Goal: Information Seeking & Learning: Learn about a topic

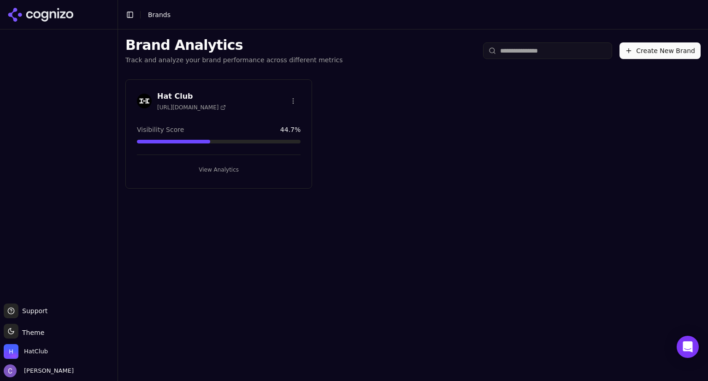
click at [222, 169] on button "View Analytics" at bounding box center [219, 169] width 164 height 15
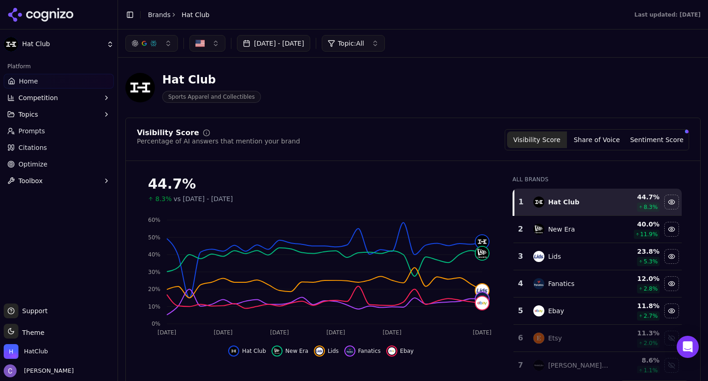
click at [65, 113] on button "Topics" at bounding box center [59, 114] width 110 height 15
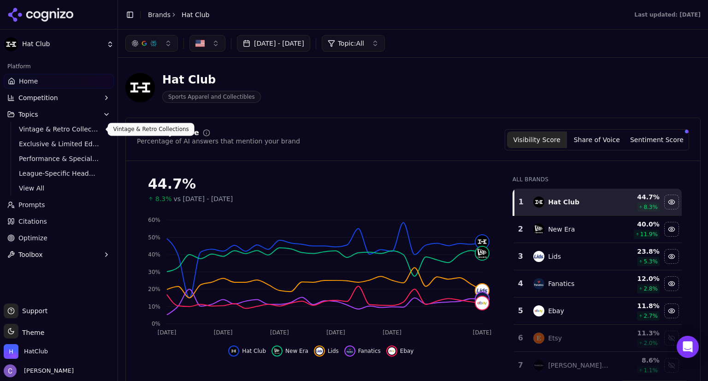
click at [59, 129] on span "Vintage & Retro Collections" at bounding box center [59, 128] width 80 height 9
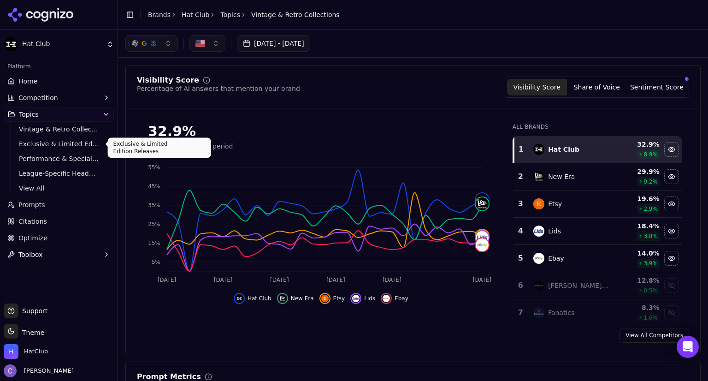
click at [49, 144] on span "Exclusive & Limited Edition Releases" at bounding box center [59, 143] width 80 height 9
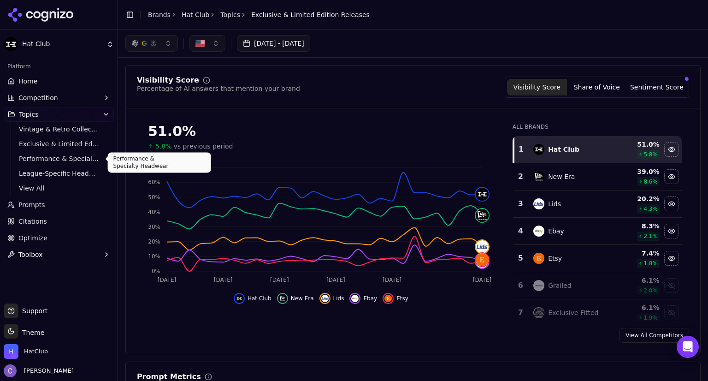
click at [69, 157] on span "Performance & Specialty Headwear" at bounding box center [59, 158] width 80 height 9
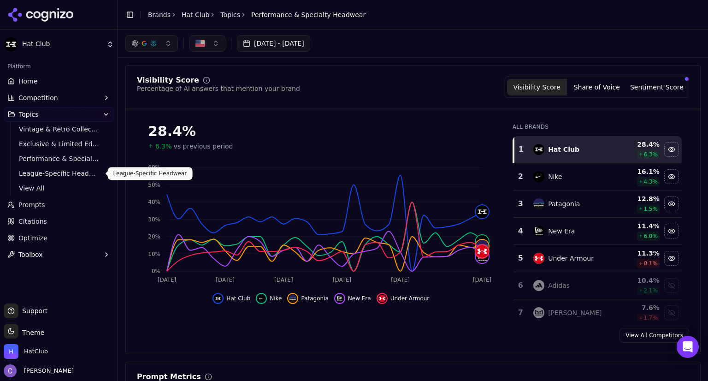
click at [74, 175] on span "League-Specific Headwear" at bounding box center [59, 173] width 80 height 9
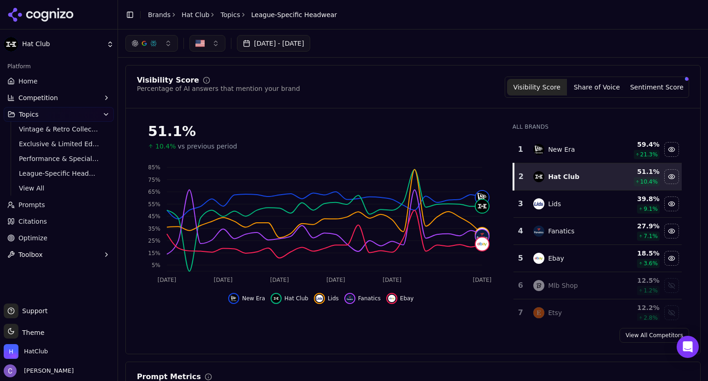
click at [41, 206] on span "Prompts" at bounding box center [31, 204] width 27 height 9
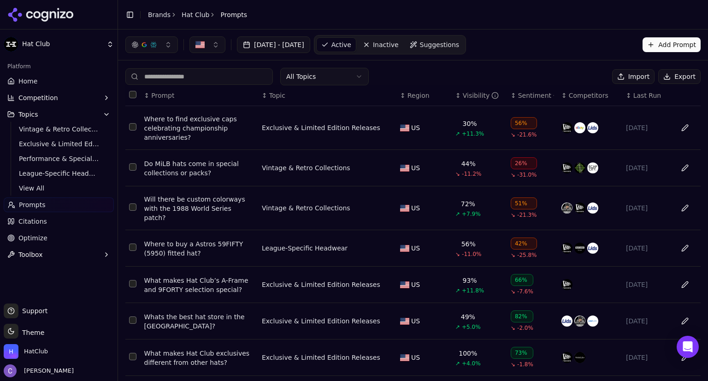
click at [455, 99] on div "↕ Visibility" at bounding box center [479, 95] width 48 height 9
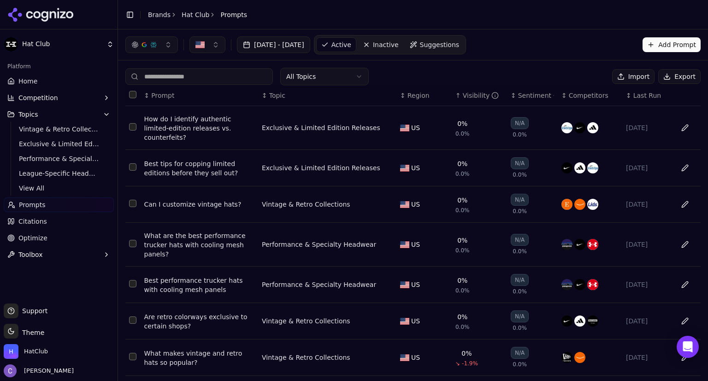
scroll to position [141, 0]
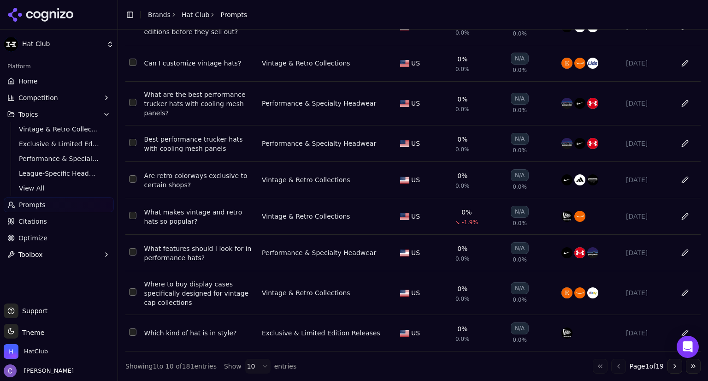
click at [667, 363] on button "Go to next page" at bounding box center [674, 365] width 15 height 15
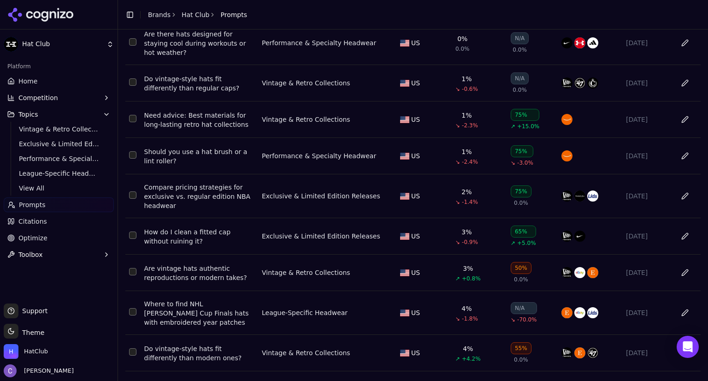
scroll to position [156, 0]
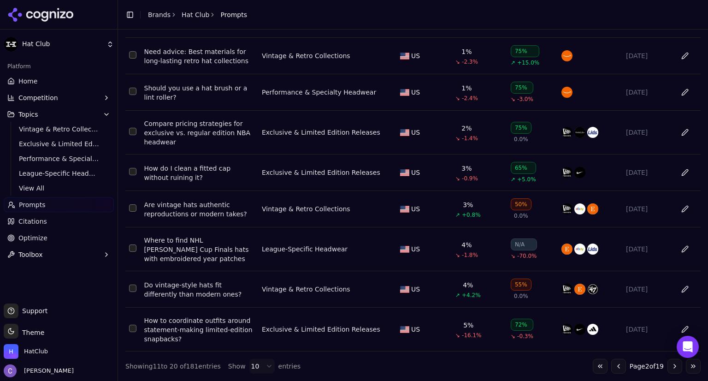
click at [611, 367] on button "Go to previous page" at bounding box center [618, 365] width 15 height 15
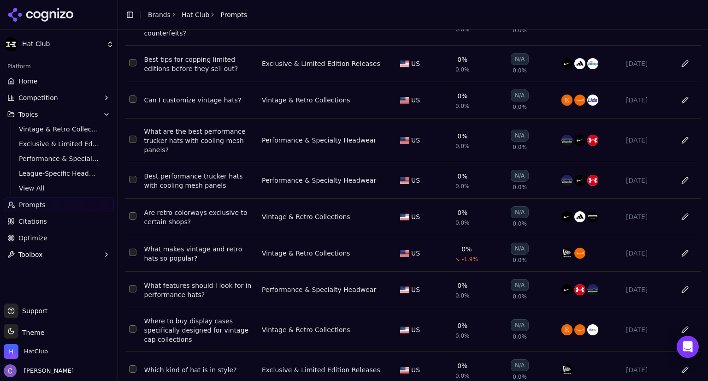
scroll to position [141, 0]
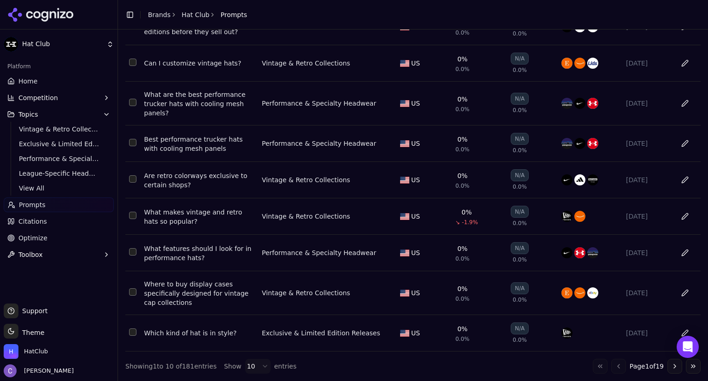
click at [667, 365] on button "Go to next page" at bounding box center [674, 365] width 15 height 15
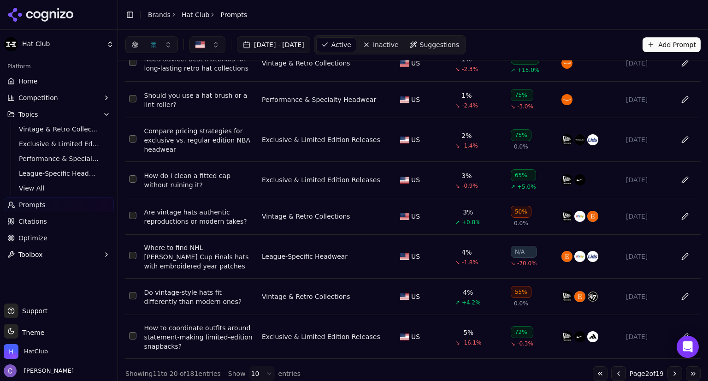
scroll to position [0, 0]
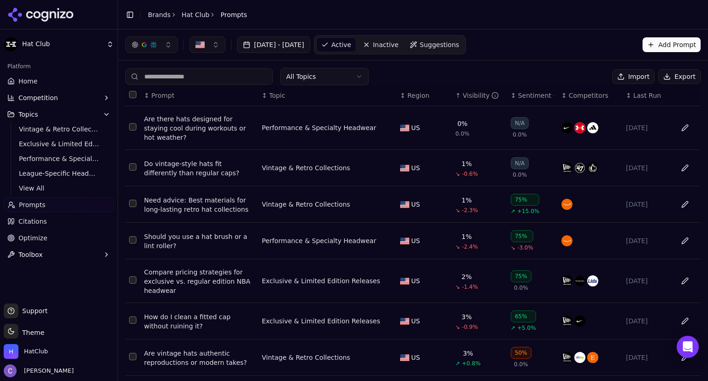
click at [164, 122] on div "Are there hats designed for staying cool during workouts or hot weather?" at bounding box center [199, 128] width 110 height 28
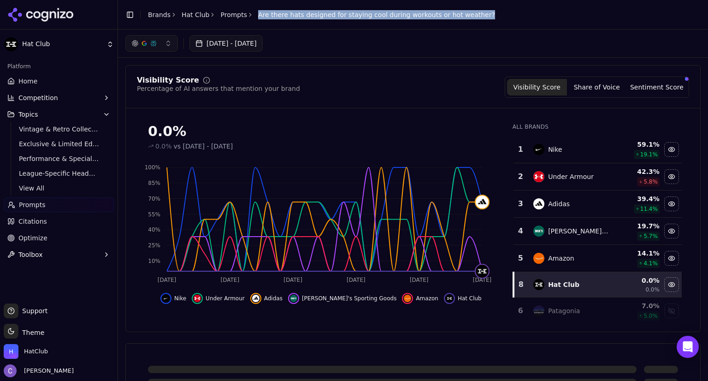
drag, startPoint x: 249, startPoint y: 15, endPoint x: 464, endPoint y: 18, distance: 214.7
click at [464, 18] on div "Toggle Sidebar Brands Hat Club Prompts Are there hats designed for staying cool…" at bounding box center [310, 14] width 384 height 13
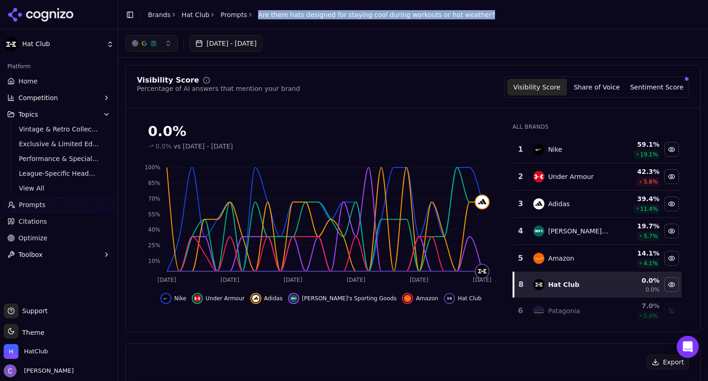
copy span "Are there hats designed for staying cool during workouts or hot weather?"
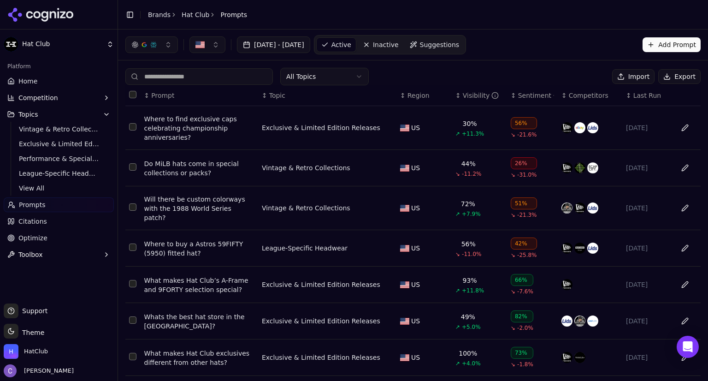
click at [455, 97] on div "↕ Visibility" at bounding box center [479, 95] width 48 height 9
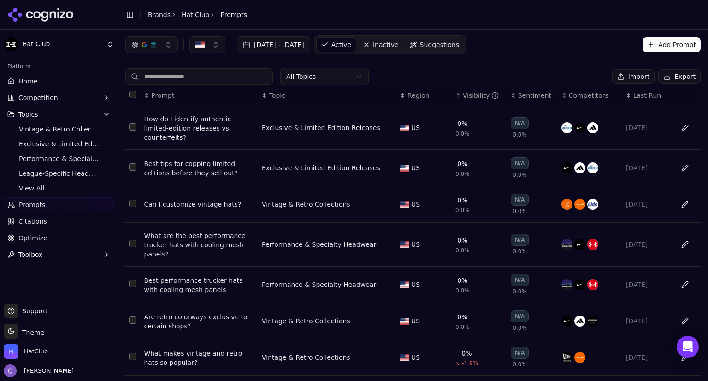
scroll to position [141, 0]
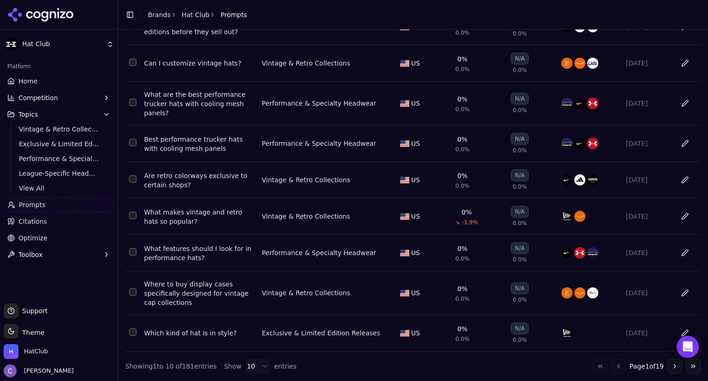
click at [197, 328] on div "Which kind of hat is in style?" at bounding box center [199, 332] width 110 height 9
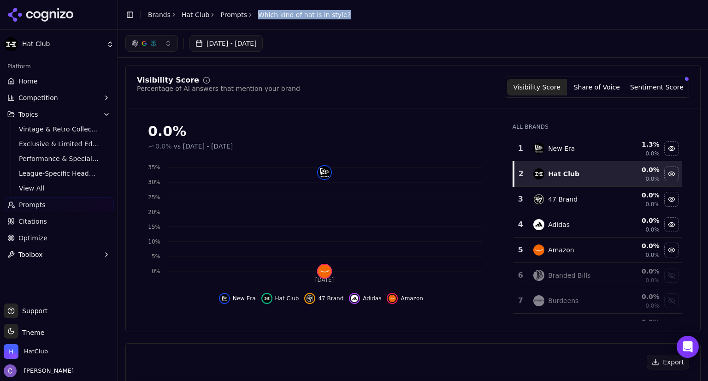
drag, startPoint x: 248, startPoint y: 13, endPoint x: 340, endPoint y: 15, distance: 92.2
click at [340, 15] on header "Toggle Sidebar Brands Hat Club Prompts Which kind of hat is in style?" at bounding box center [413, 14] width 590 height 29
copy span "Which kind of hat is in style?"
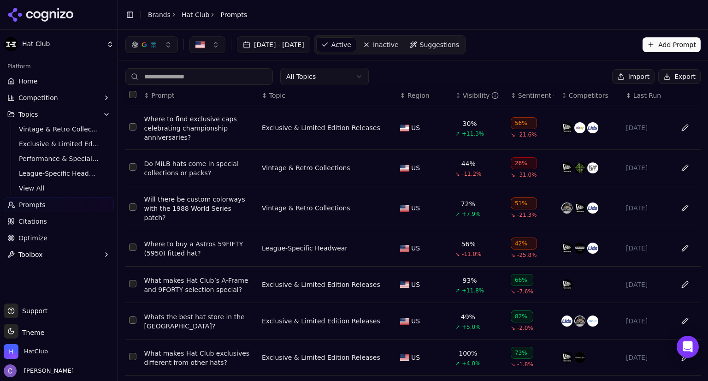
click at [455, 99] on div "↕ Visibility" at bounding box center [479, 95] width 48 height 9
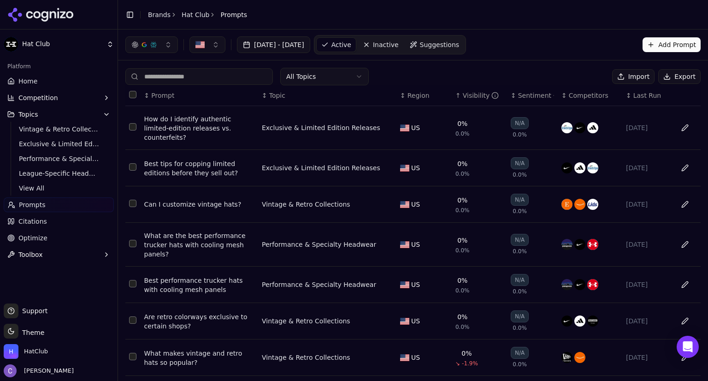
click at [170, 159] on div "Best tips for copping limited editions before they sell out?" at bounding box center [199, 168] width 110 height 18
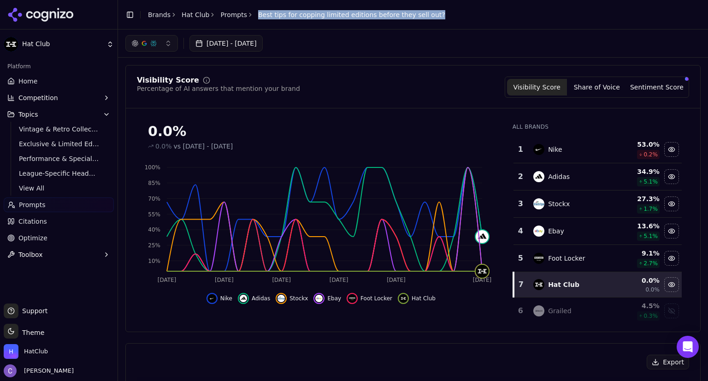
drag, startPoint x: 249, startPoint y: 16, endPoint x: 420, endPoint y: 23, distance: 170.6
click at [420, 23] on header "Toggle Sidebar Brands Hat Club Prompts Best tips for copping limited editions b…" at bounding box center [413, 14] width 590 height 29
copy span "Best tips for copping limited editions before they sell out?"
click at [248, 15] on ol "Brands Hat Club Prompts Best tips for copping limited editions before they sell…" at bounding box center [296, 14] width 297 height 9
drag, startPoint x: 248, startPoint y: 15, endPoint x: 427, endPoint y: 16, distance: 178.3
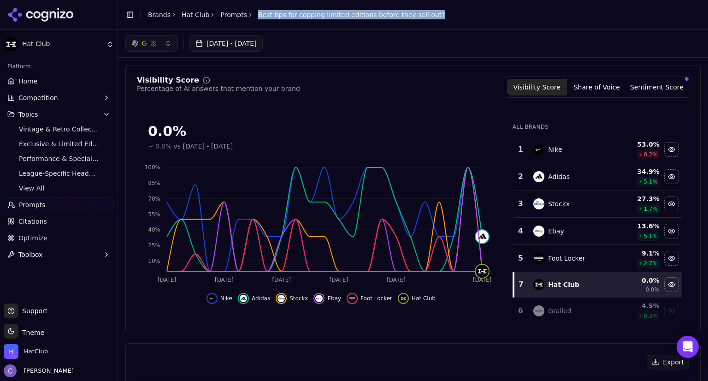
click at [427, 16] on header "Toggle Sidebar Brands Hat Club Prompts Best tips for copping limited editions b…" at bounding box center [413, 14] width 590 height 29
copy span "Best tips for copping limited editions before they sell out?"
click at [360, 74] on div "Visibility Score Percentage of AI answers that mention your brand Visibility Sc…" at bounding box center [412, 198] width 575 height 267
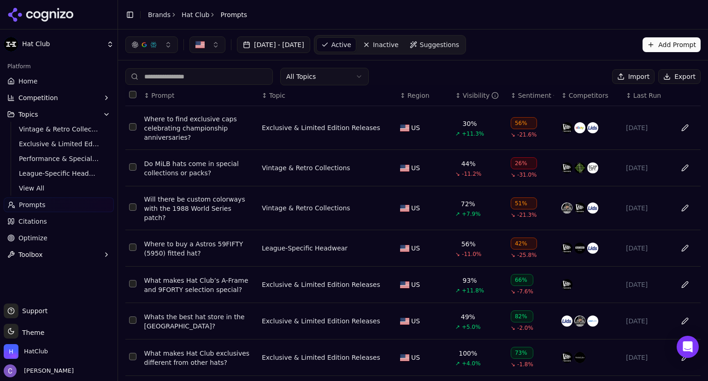
click at [455, 102] on th "↕ Visibility" at bounding box center [479, 95] width 55 height 21
click at [455, 98] on div "↕ Visibility" at bounding box center [479, 95] width 48 height 9
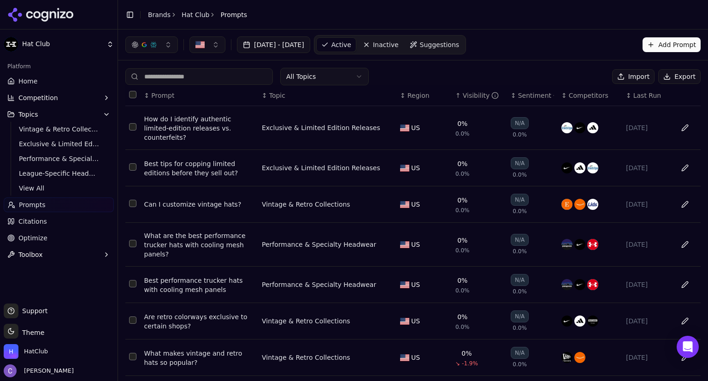
click at [51, 201] on link "Prompts" at bounding box center [59, 204] width 110 height 15
click at [56, 83] on link "Home" at bounding box center [59, 81] width 110 height 15
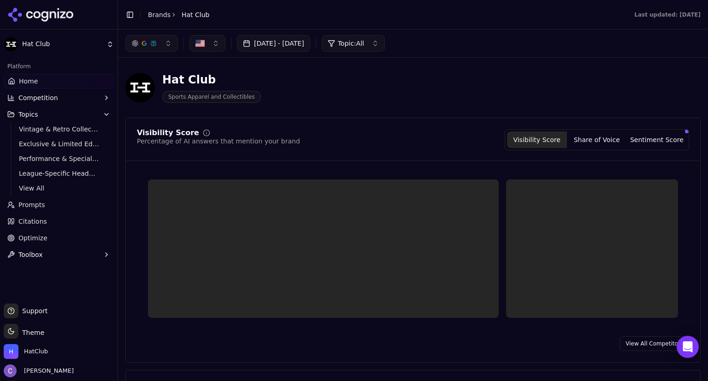
click at [162, 47] on button "button" at bounding box center [151, 43] width 53 height 17
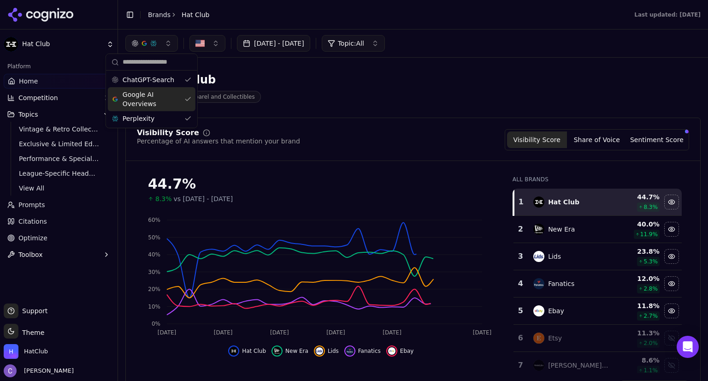
click at [180, 100] on span "Google AI Overviews" at bounding box center [152, 99] width 58 height 18
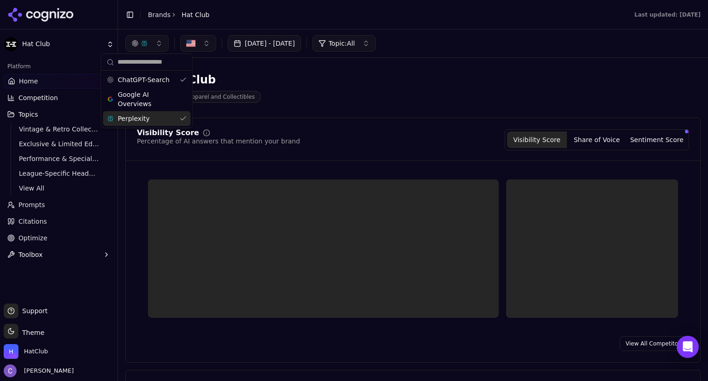
click at [182, 117] on div "Perplexity" at bounding box center [147, 118] width 88 height 15
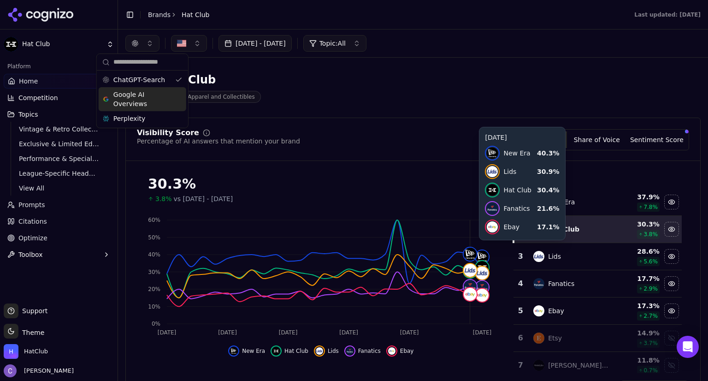
click at [68, 203] on link "Prompts" at bounding box center [59, 204] width 110 height 15
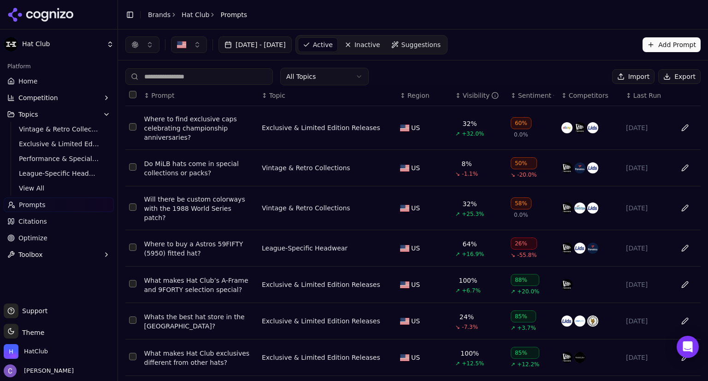
click at [453, 100] on th "↕ Visibility" at bounding box center [479, 95] width 55 height 21
click at [455, 96] on div "↕ Visibility" at bounding box center [479, 95] width 48 height 9
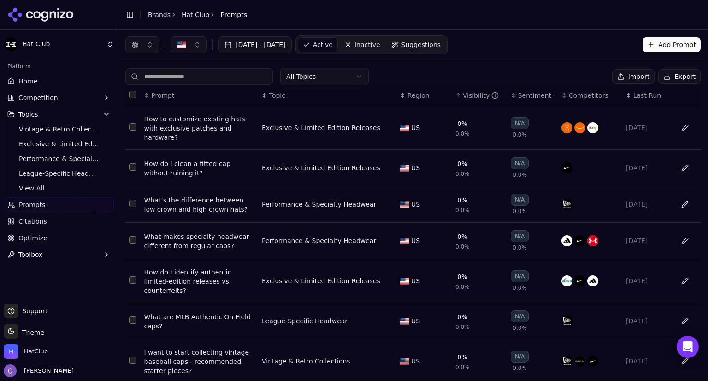
scroll to position [141, 0]
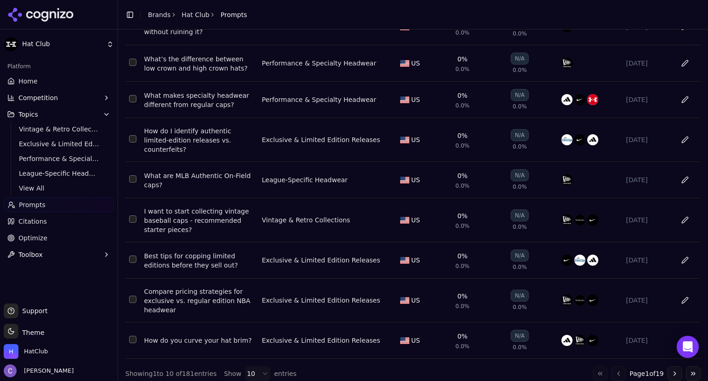
click at [667, 366] on button "Go to next page" at bounding box center [674, 373] width 15 height 15
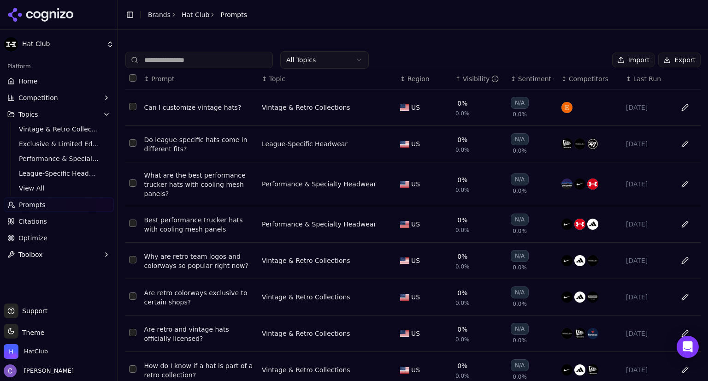
scroll to position [134, 0]
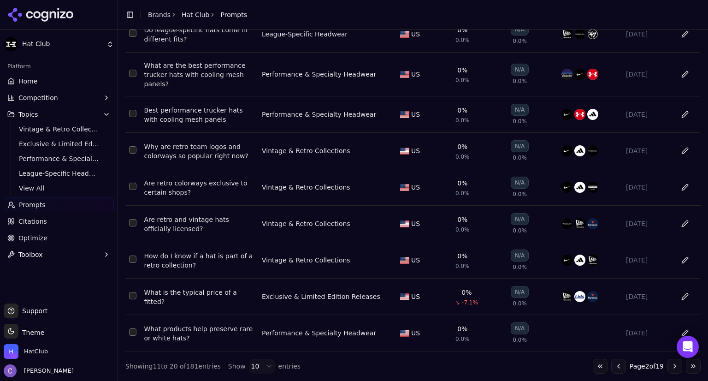
click at [667, 367] on button "Go to next page" at bounding box center [674, 365] width 15 height 15
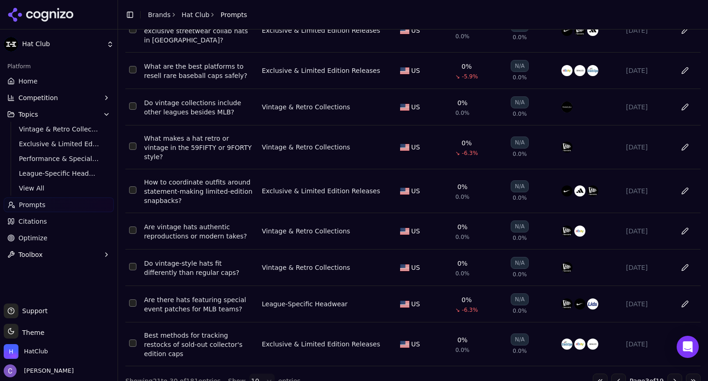
scroll to position [141, 0]
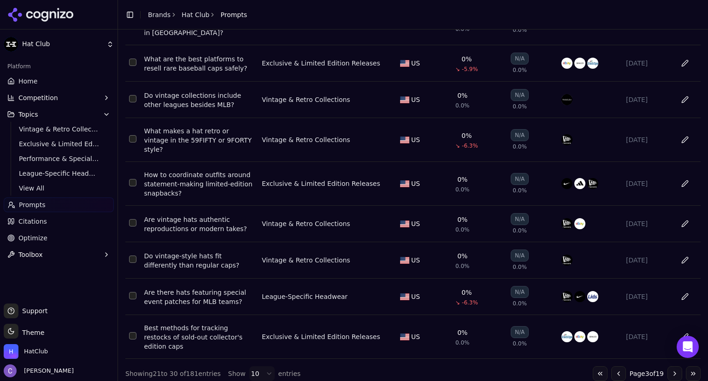
click at [668, 370] on button "Go to next page" at bounding box center [674, 373] width 15 height 15
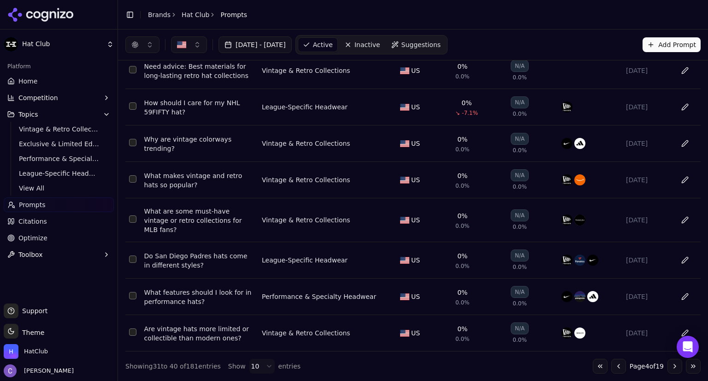
click at [667, 365] on button "Go to next page" at bounding box center [674, 365] width 15 height 15
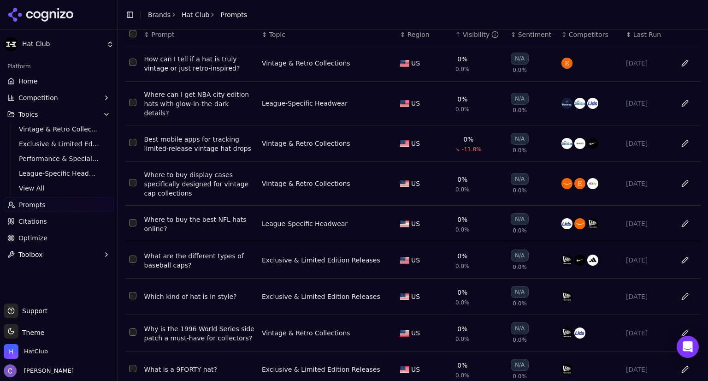
scroll to position [141, 0]
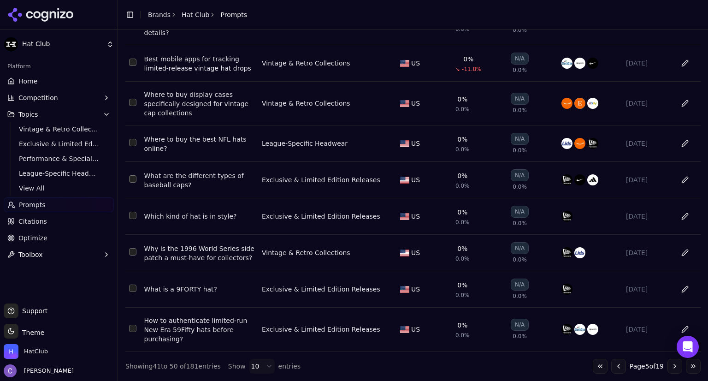
click at [667, 366] on button "Go to next page" at bounding box center [674, 365] width 15 height 15
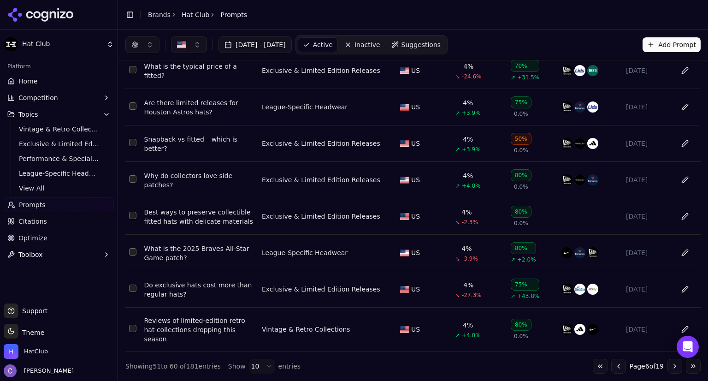
scroll to position [0, 0]
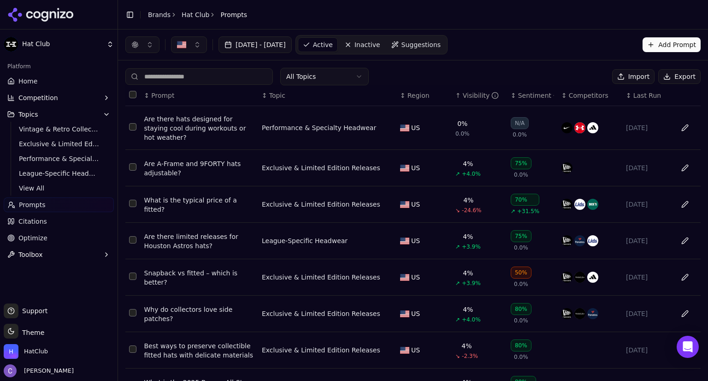
click at [141, 39] on button "button" at bounding box center [142, 44] width 34 height 17
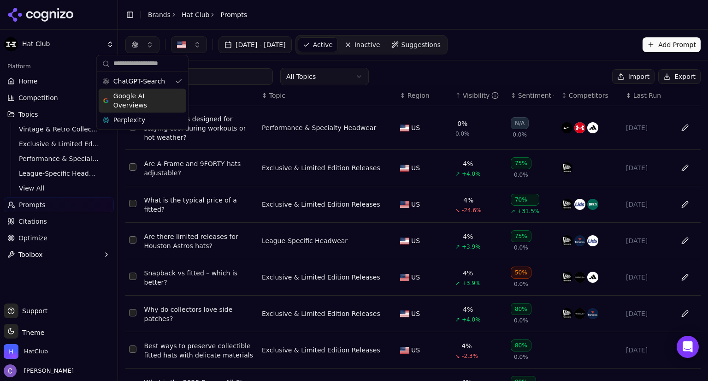
click at [141, 95] on span "Google AI Overviews" at bounding box center [142, 100] width 58 height 18
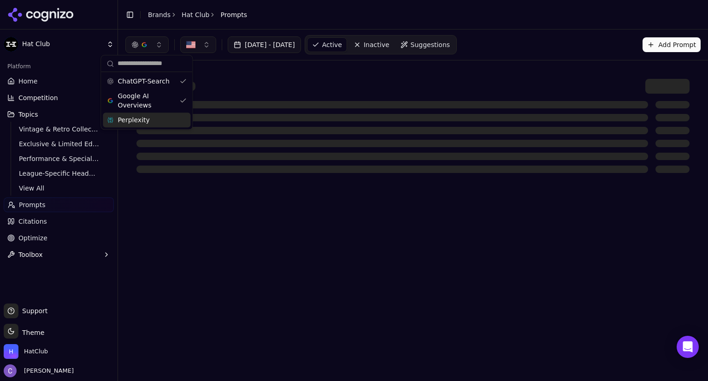
click at [188, 117] on div "Perplexity" at bounding box center [147, 119] width 88 height 15
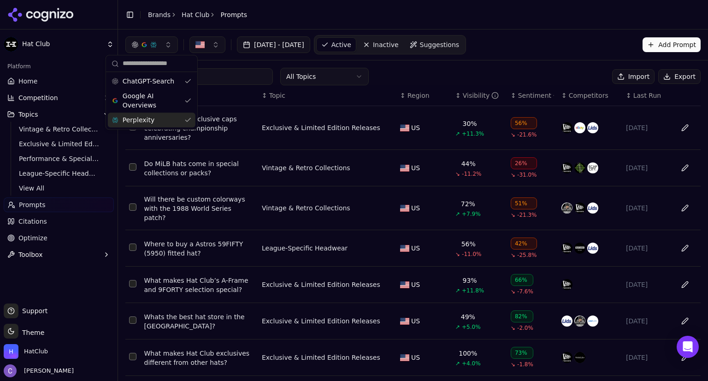
click at [53, 81] on link "Home" at bounding box center [59, 81] width 110 height 15
